Goal: Task Accomplishment & Management: Manage account settings

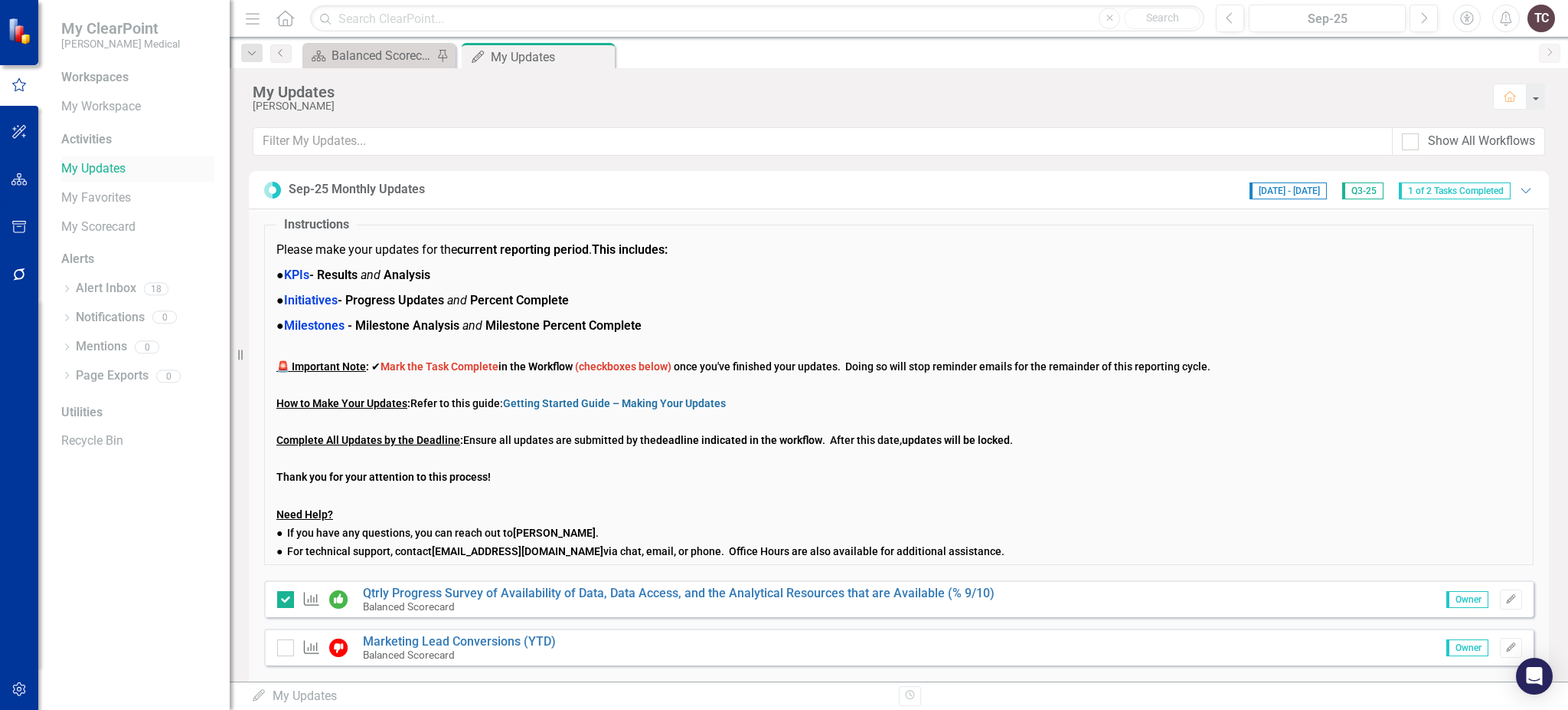
click at [118, 174] on link "My Updates" at bounding box center [137, 169] width 153 height 18
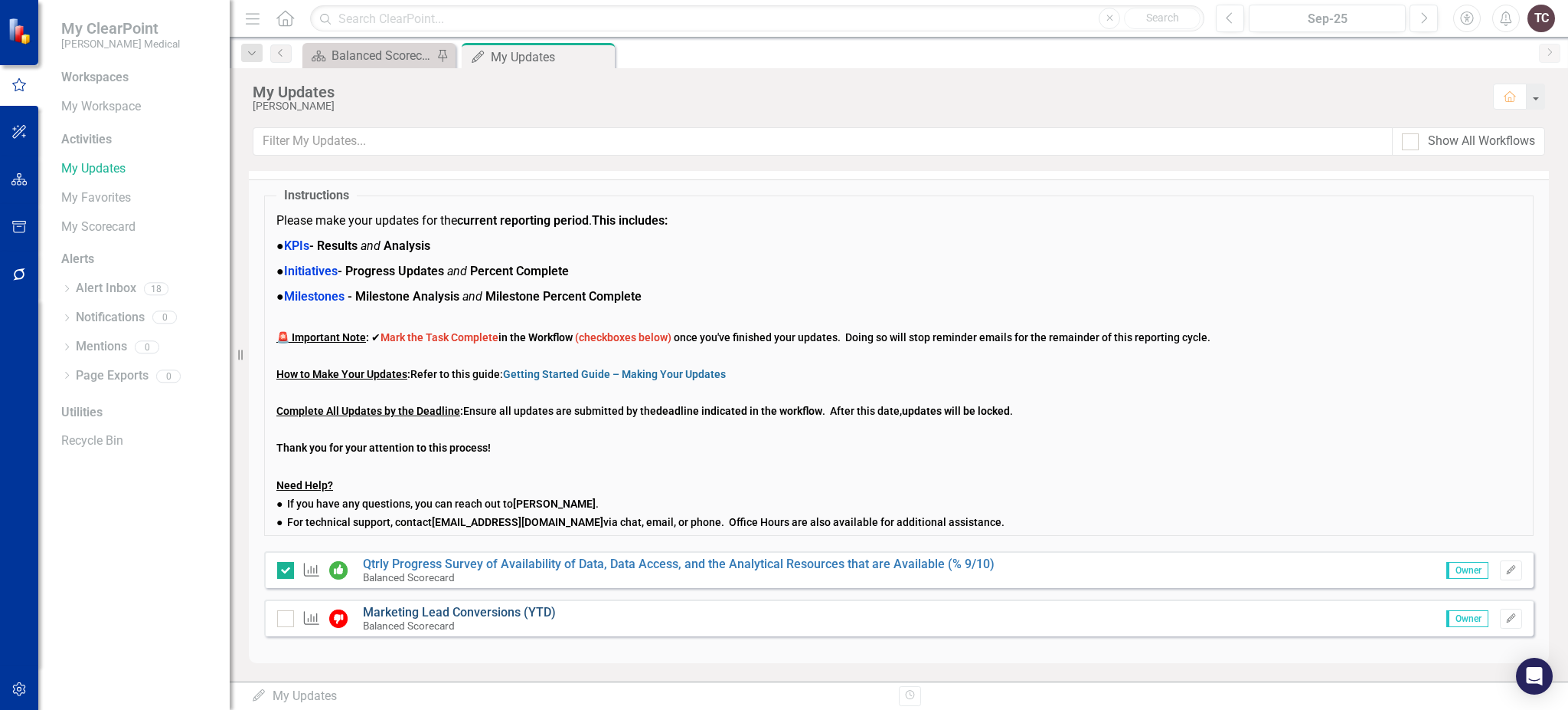
click at [406, 608] on link "Marketing Lead Conversions (YTD)" at bounding box center [459, 611] width 193 height 15
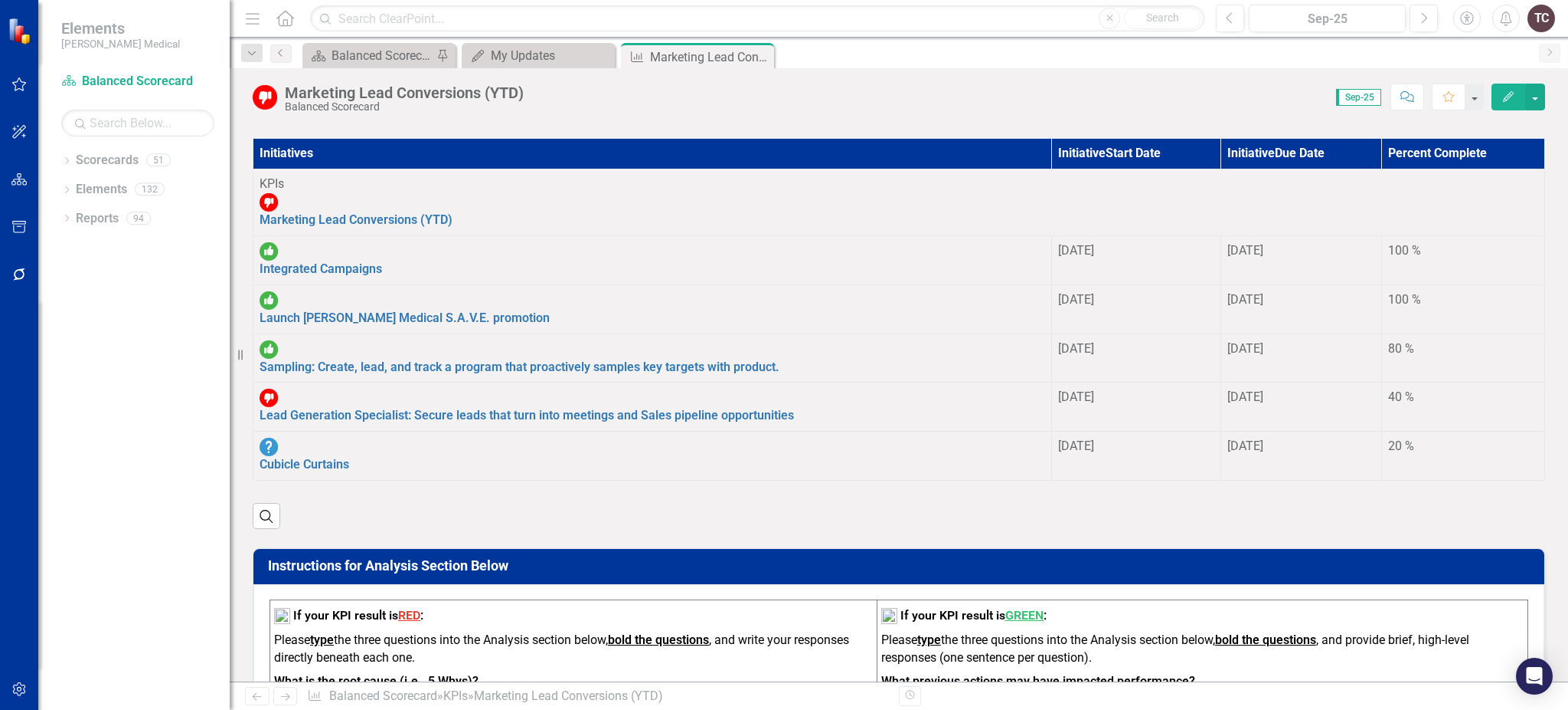
scroll to position [1123, 0]
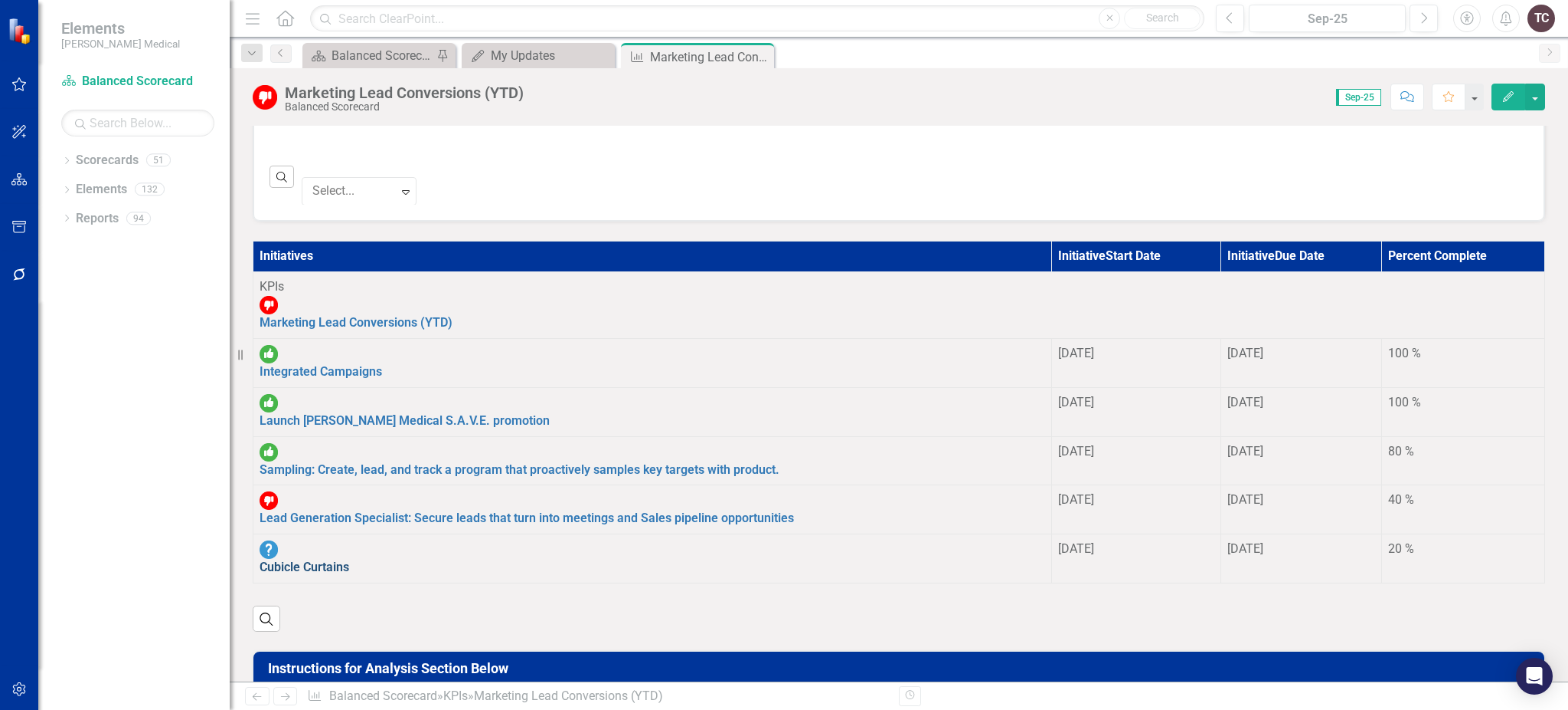
click at [349, 559] on link "Cubicle Curtains" at bounding box center [304, 566] width 90 height 15
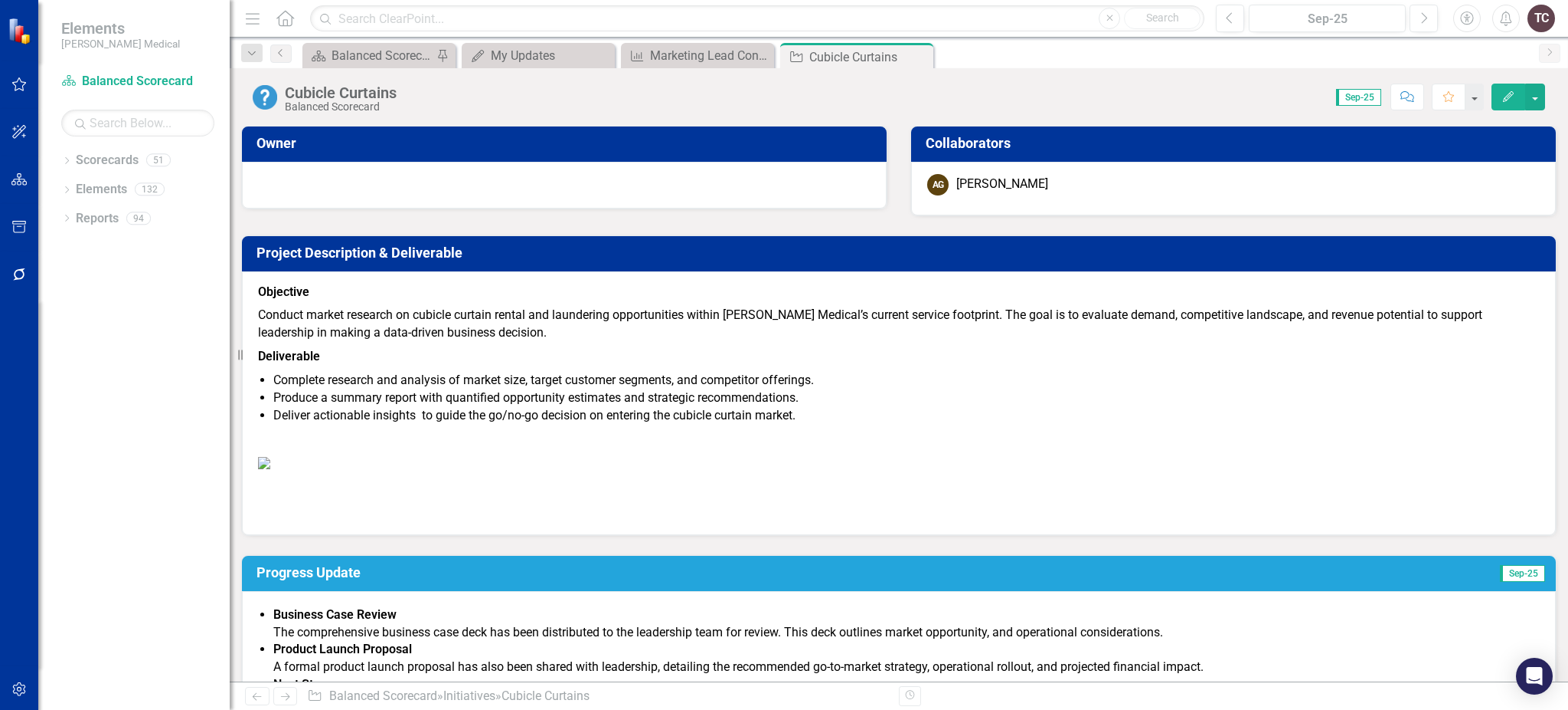
click at [359, 143] on h3 "Owner" at bounding box center [567, 144] width 621 height 16
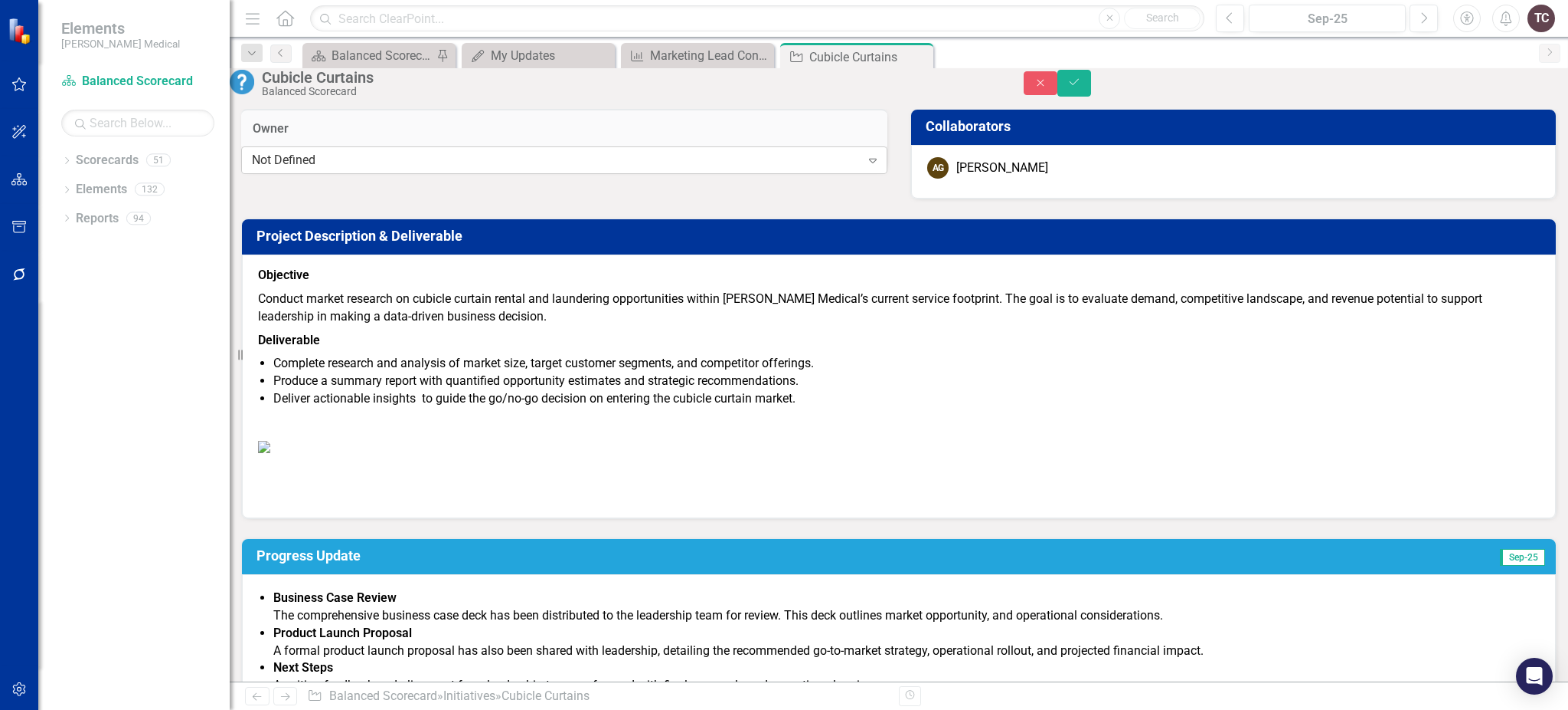
click at [865, 167] on icon "Expand" at bounding box center [873, 160] width 16 height 12
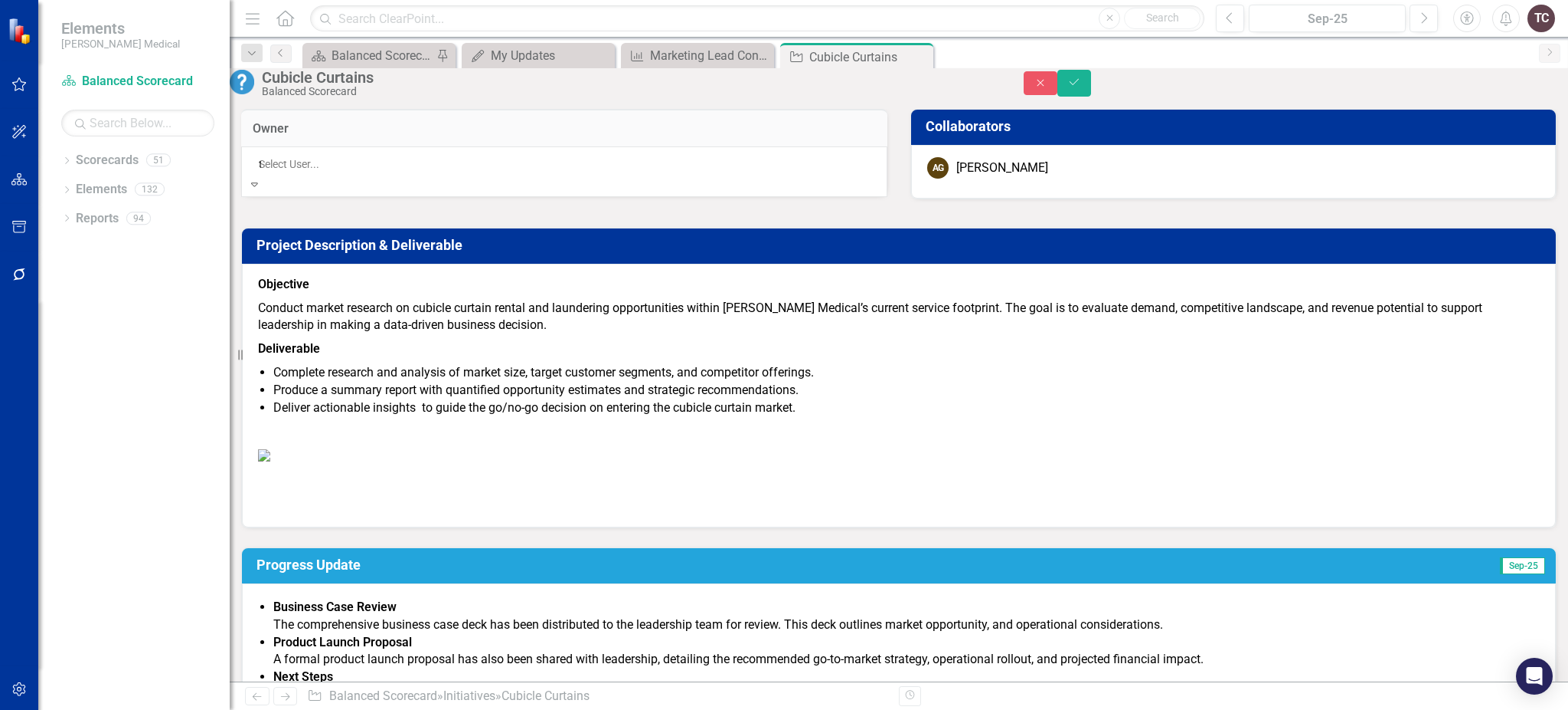
scroll to position [244, 0]
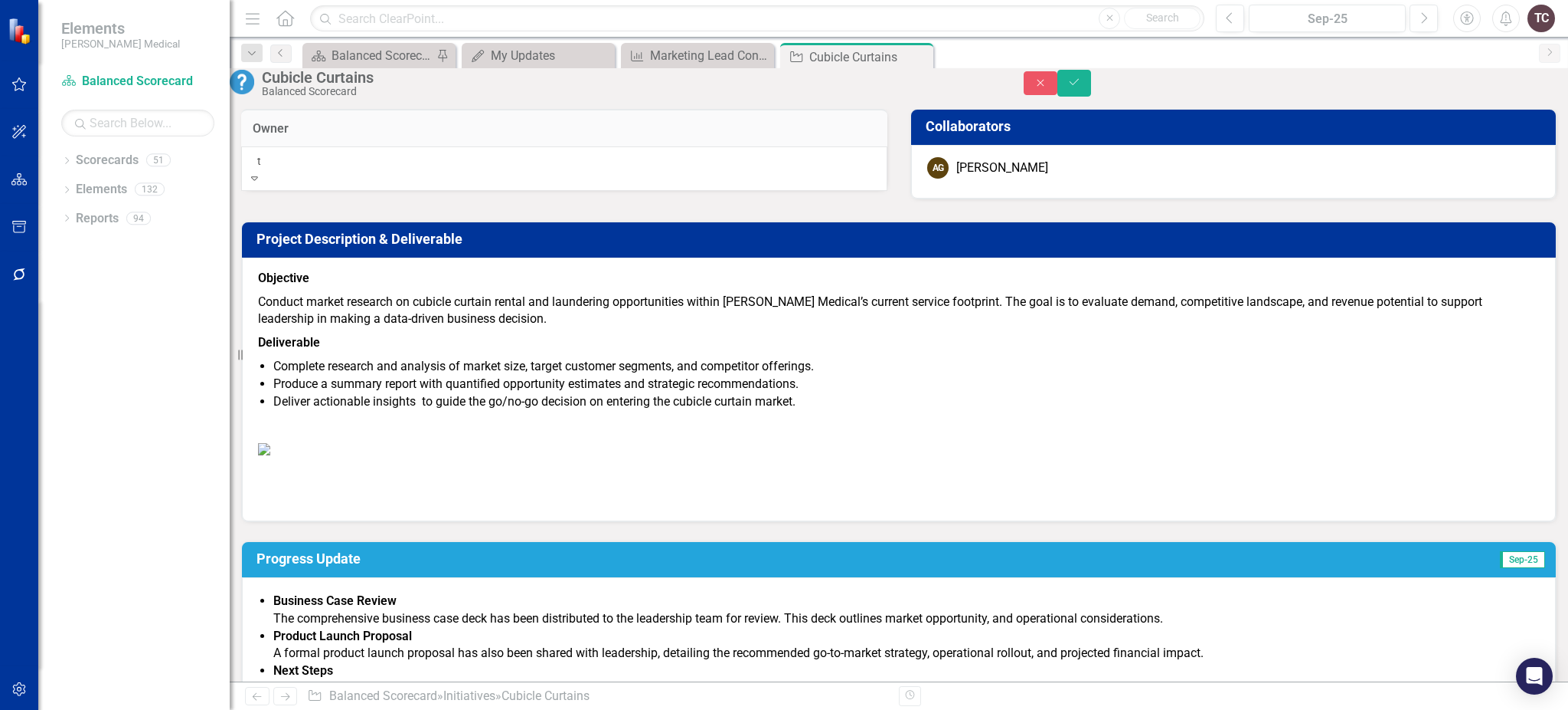
type input "tr"
click at [102, 709] on span "Tr [PERSON_NAME]" at bounding box center [51, 717] width 102 height 15
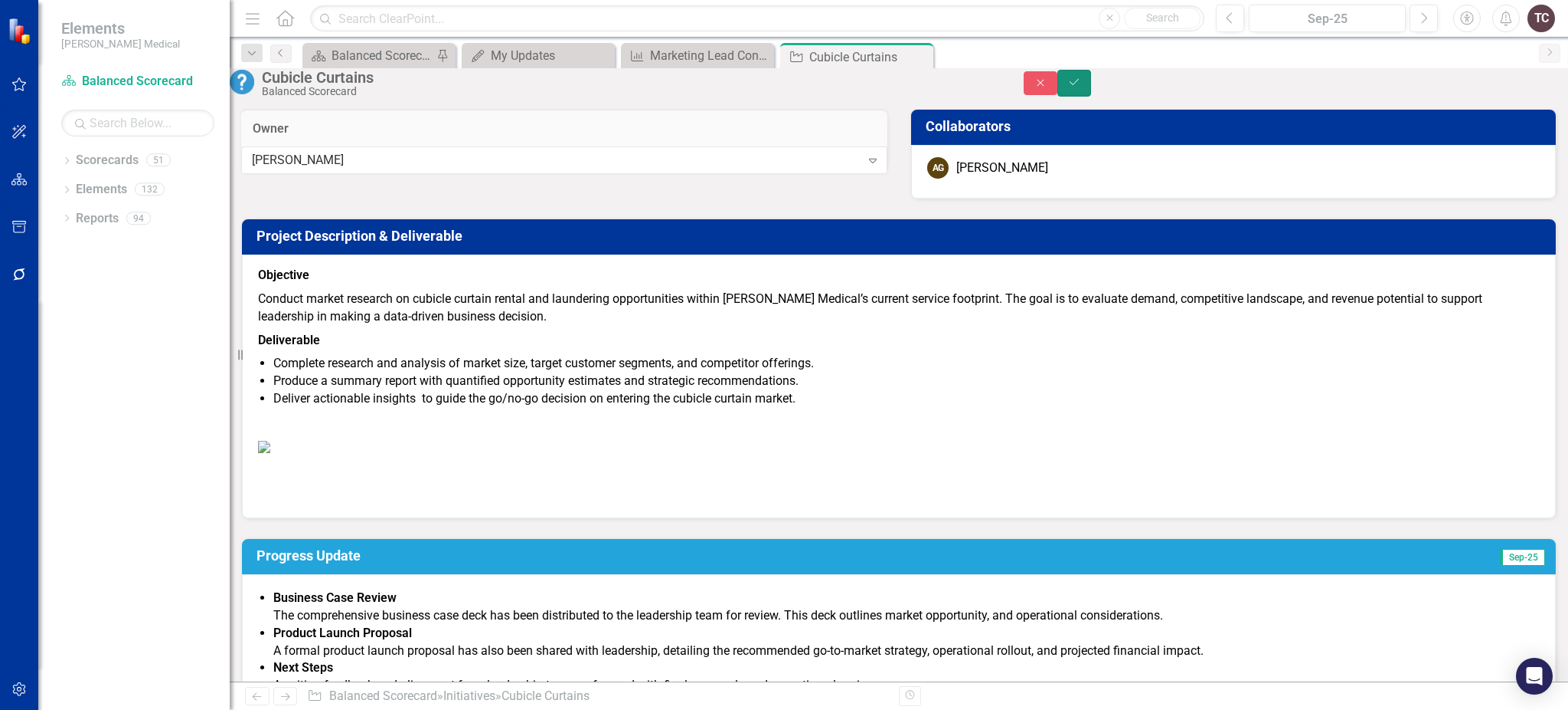
click at [1081, 87] on icon "Save" at bounding box center [1074, 82] width 14 height 11
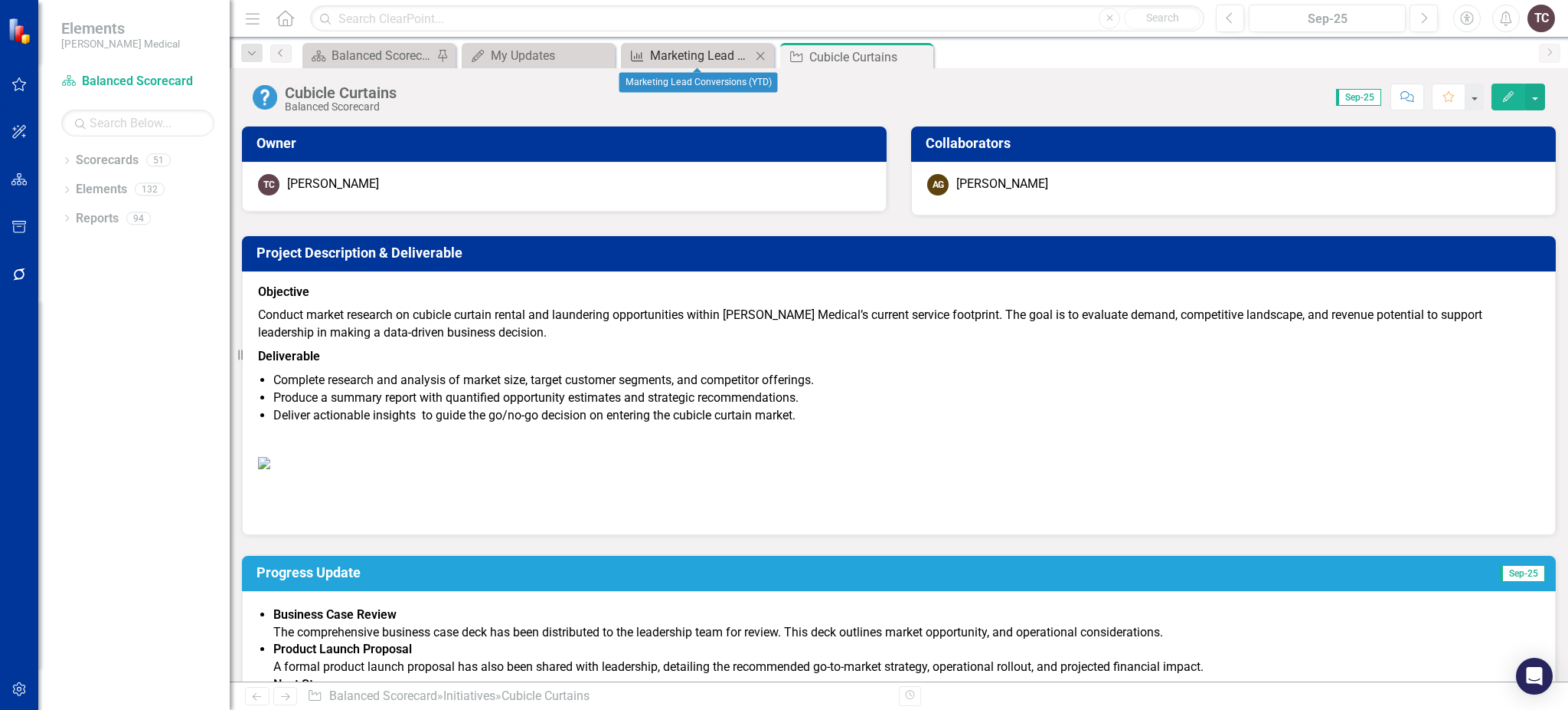
click at [722, 53] on div "Marketing Lead Conversions (YTD)" at bounding box center [701, 55] width 102 height 19
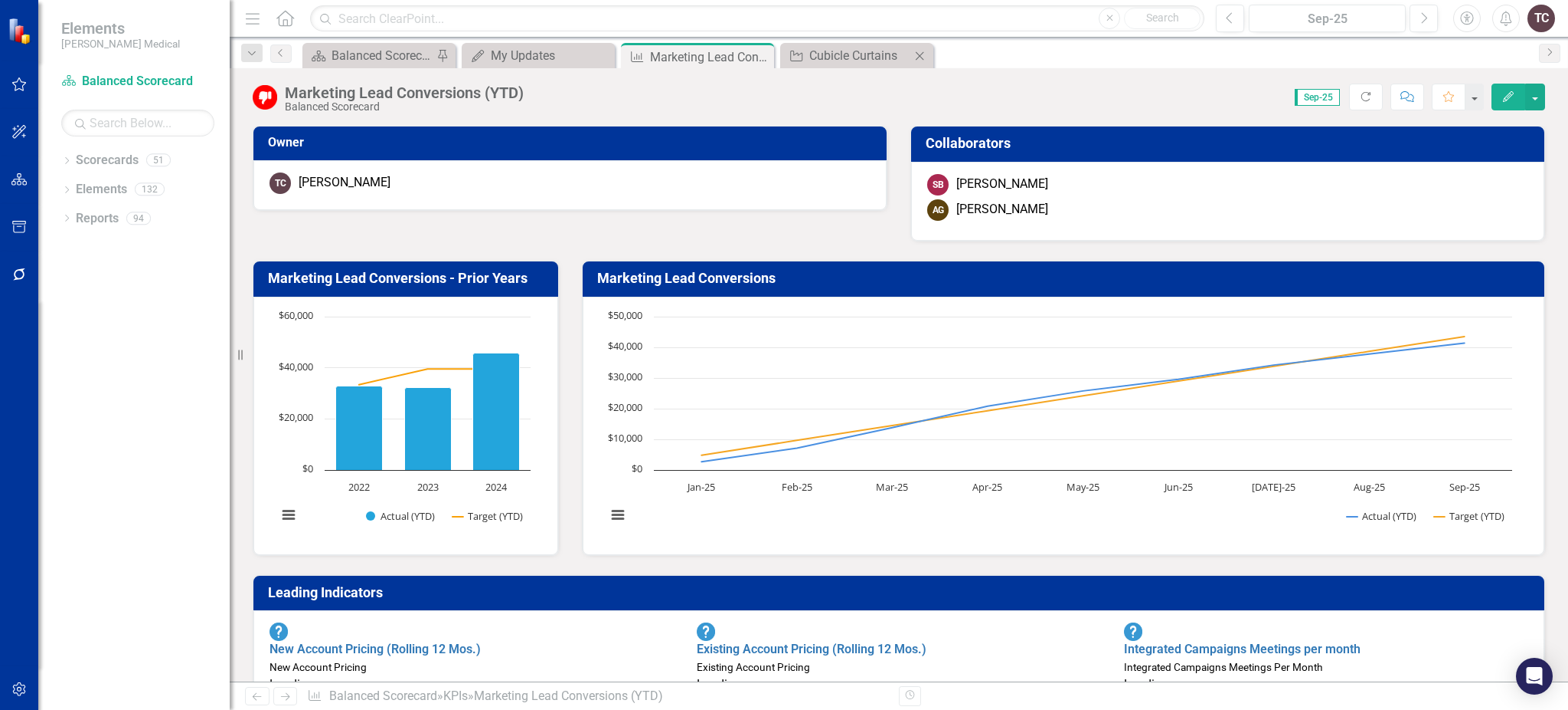
click at [921, 56] on icon at bounding box center [920, 55] width 9 height 9
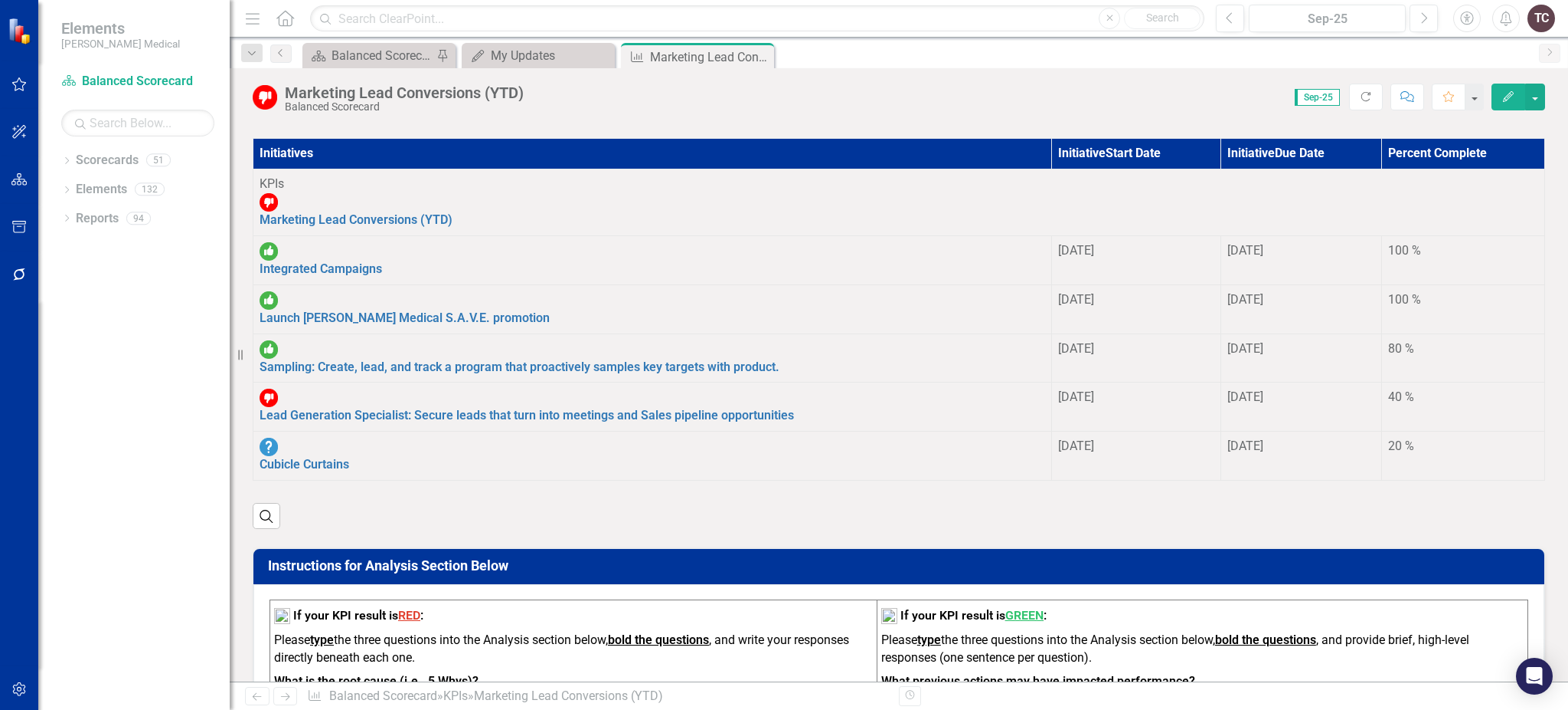
scroll to position [1430, 0]
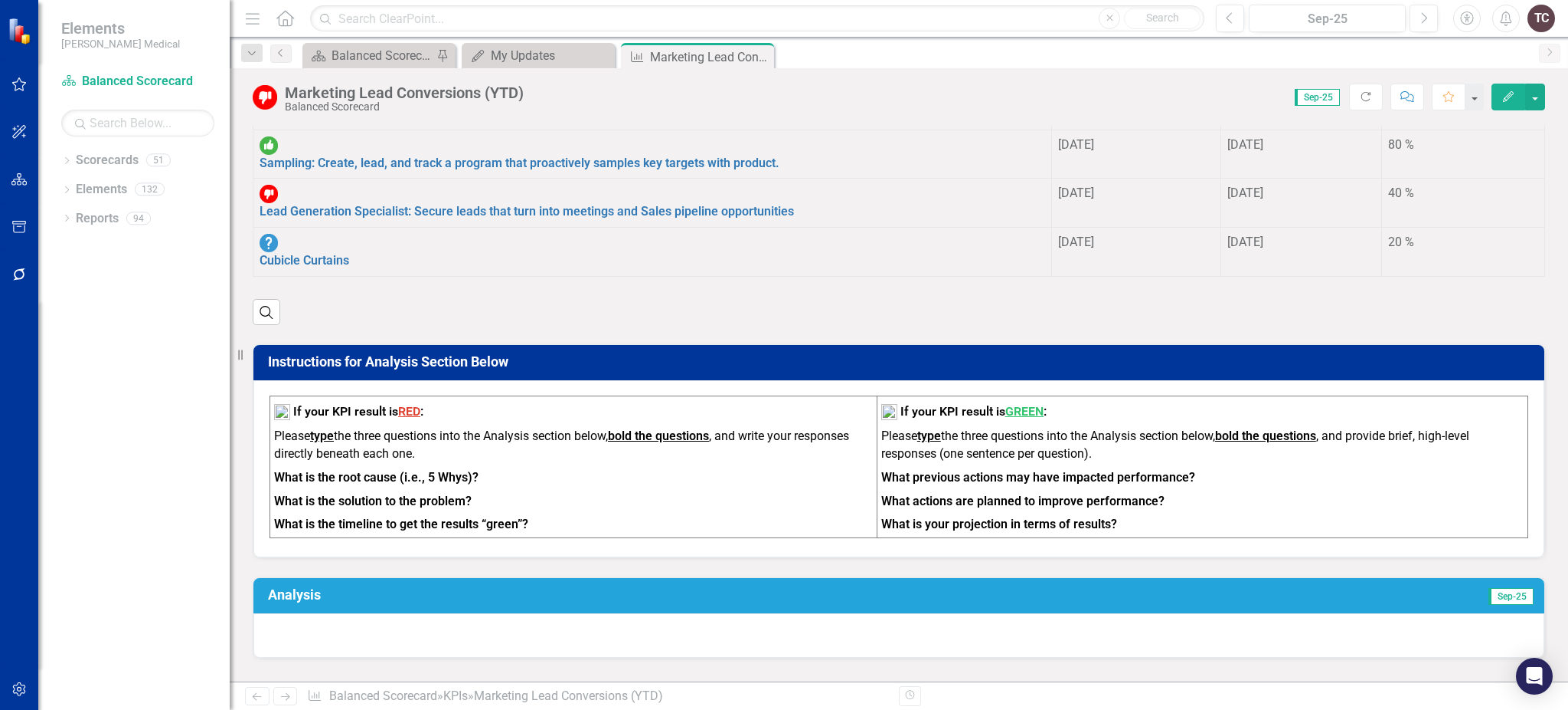
click at [828, 587] on h3 "Analysis" at bounding box center [604, 595] width 672 height 16
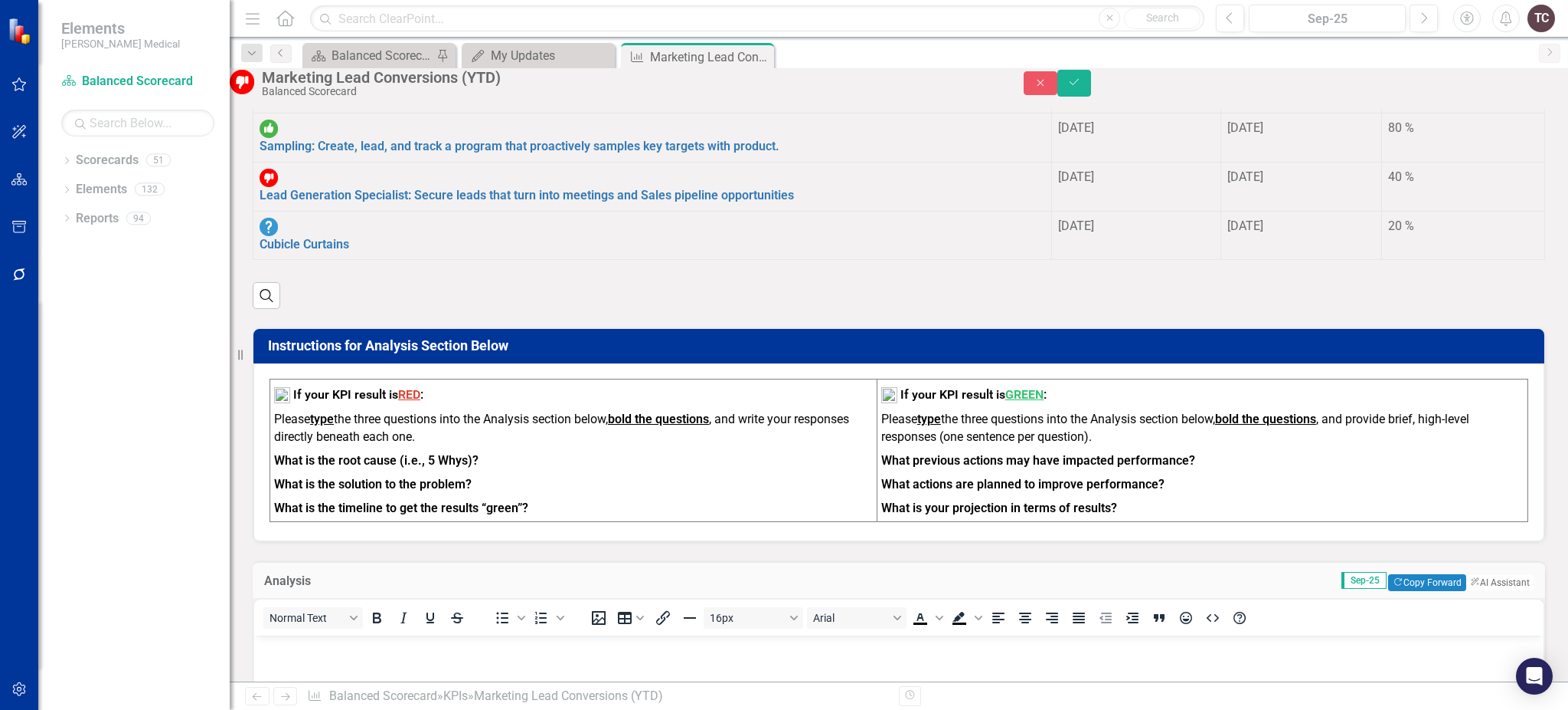
scroll to position [1226, 0]
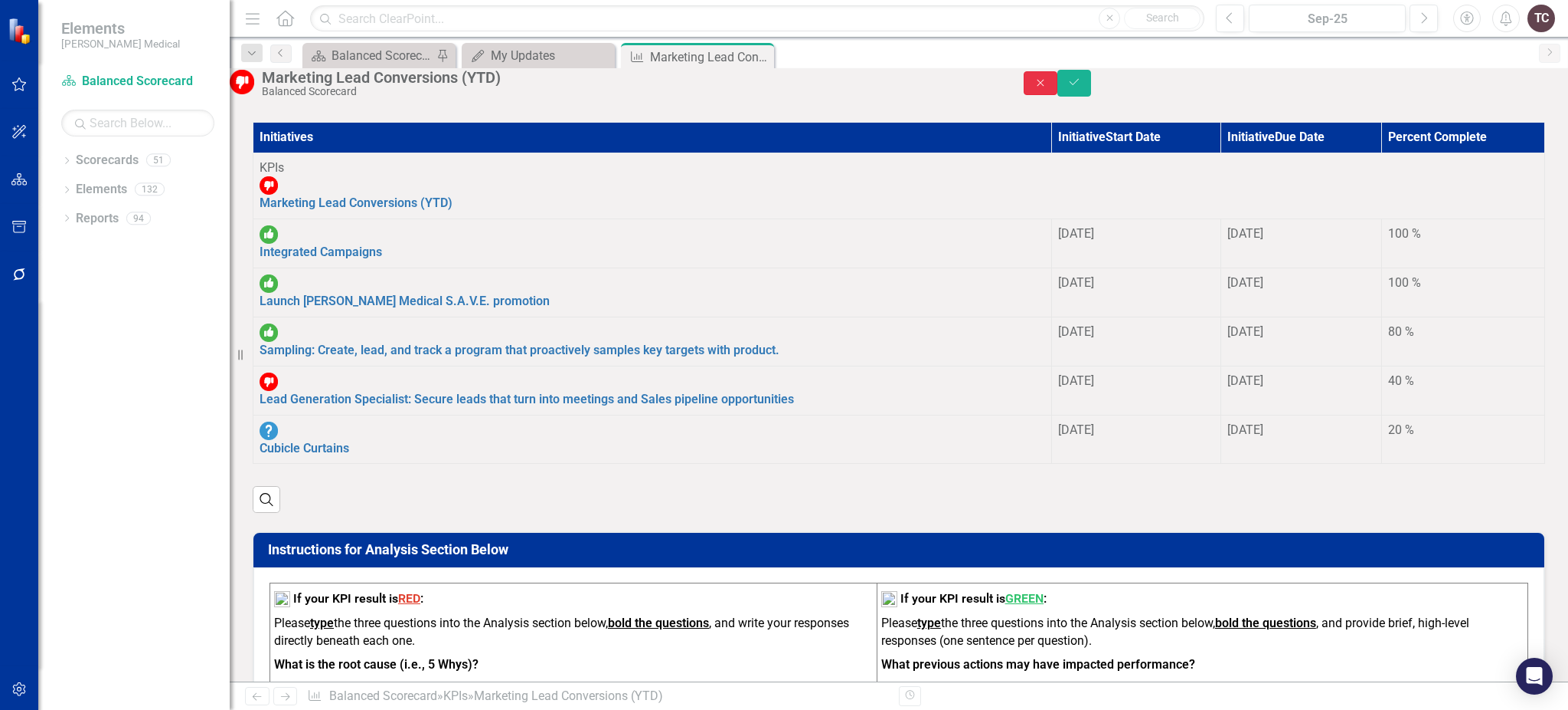
click at [1048, 84] on icon "Close" at bounding box center [1041, 82] width 14 height 11
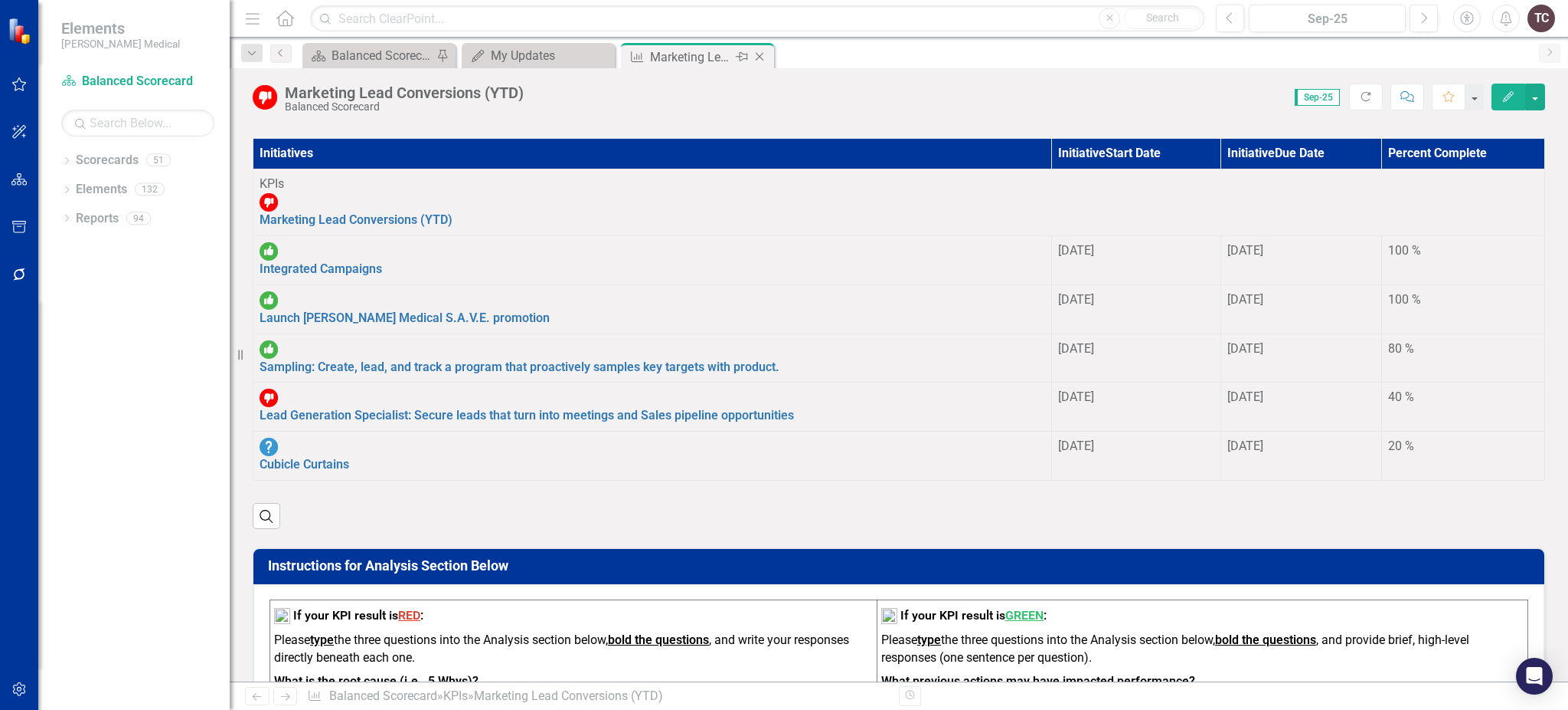
click at [766, 57] on icon "Close" at bounding box center [760, 56] width 16 height 12
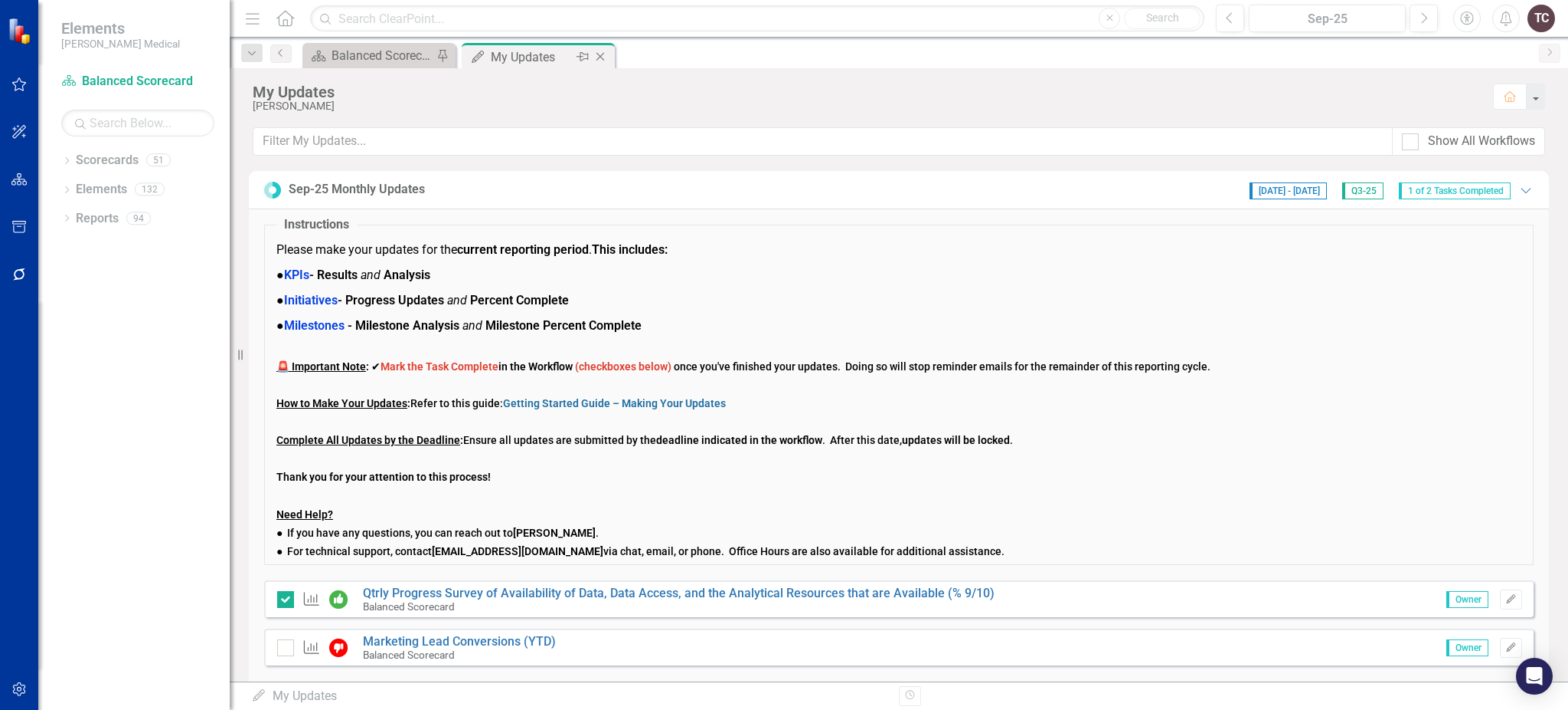
click at [596, 60] on icon "Close" at bounding box center [600, 56] width 16 height 12
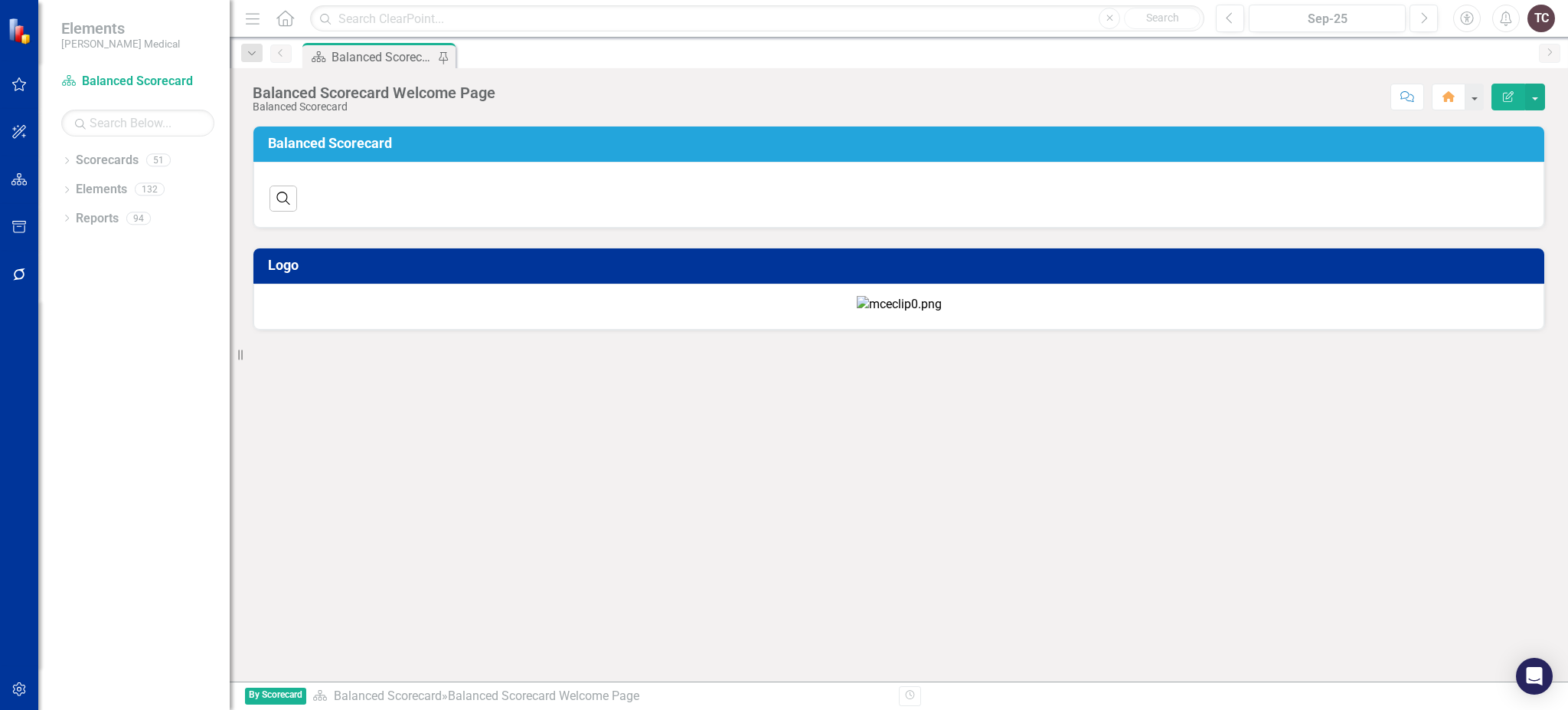
click at [334, 58] on div "Balanced Scorecard Welcome Page" at bounding box center [383, 56] width 104 height 19
